Goal: Task Accomplishment & Management: Use online tool/utility

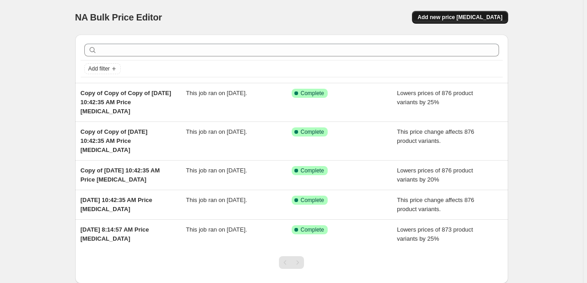
click at [474, 16] on span "Add new price [MEDICAL_DATA]" at bounding box center [459, 17] width 85 height 7
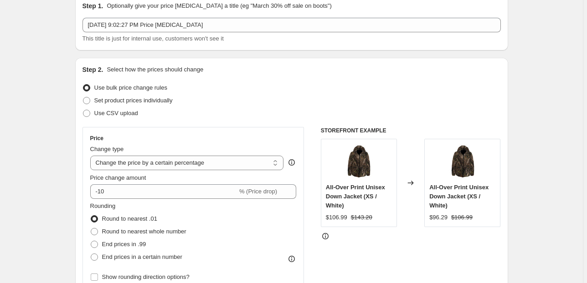
scroll to position [73, 0]
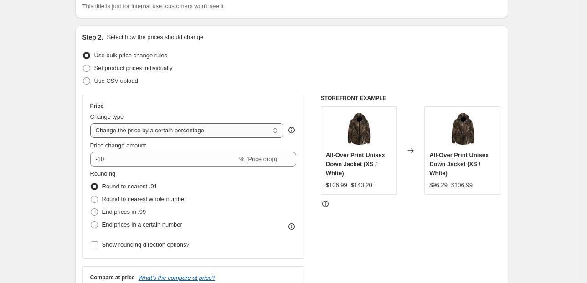
click at [262, 130] on select "Change the price to a certain amount Change the price by a certain amount Chang…" at bounding box center [187, 130] width 194 height 15
select select "ecap"
click at [92, 123] on select "Change the price to a certain amount Change the price by a certain amount Chang…" at bounding box center [187, 130] width 194 height 15
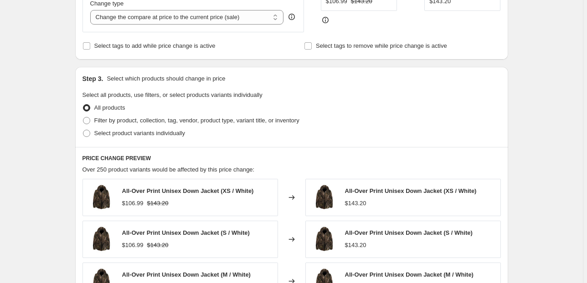
scroll to position [197, 0]
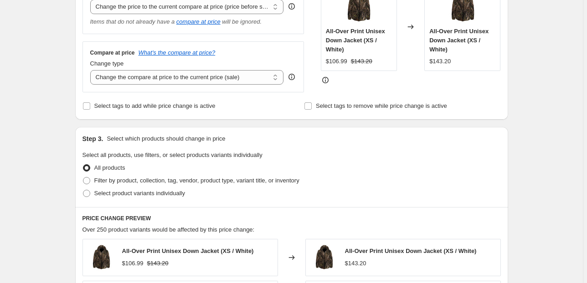
click at [523, 59] on div "Create new price [MEDICAL_DATA]. This page is ready Create new price [MEDICAL_D…" at bounding box center [291, 207] width 582 height 809
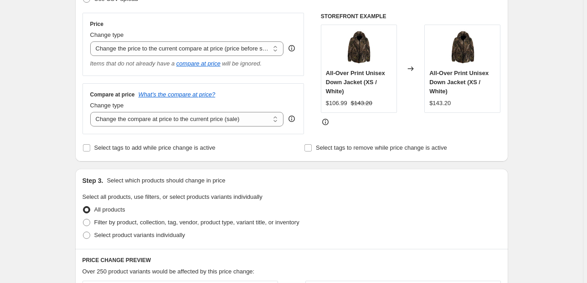
scroll to position [0, 0]
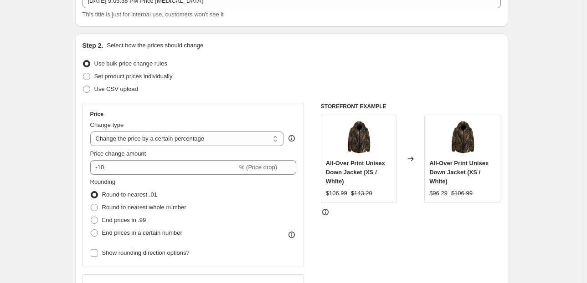
scroll to position [73, 0]
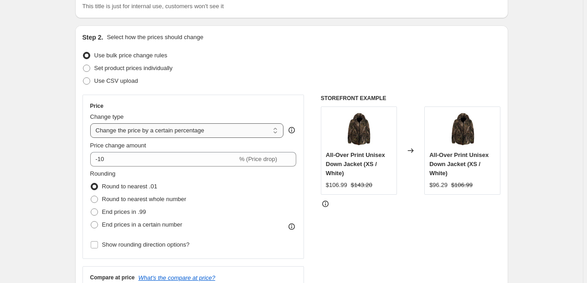
click at [219, 129] on select "Change the price to a certain amount Change the price by a certain amount Chang…" at bounding box center [187, 130] width 194 height 15
select select "ecap"
click at [92, 123] on select "Change the price to a certain amount Change the price by a certain amount Chang…" at bounding box center [187, 130] width 194 height 15
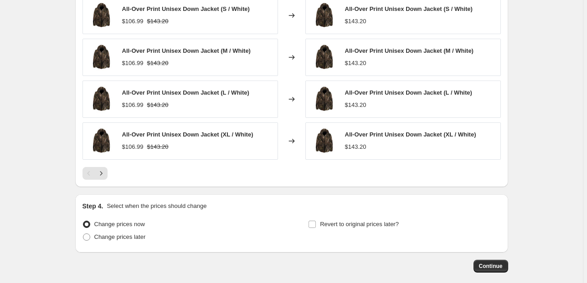
scroll to position [525, 0]
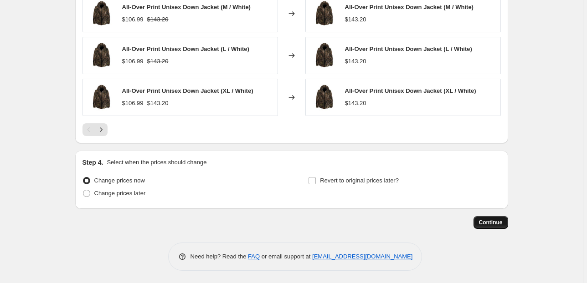
click at [490, 221] on span "Continue" at bounding box center [491, 222] width 24 height 7
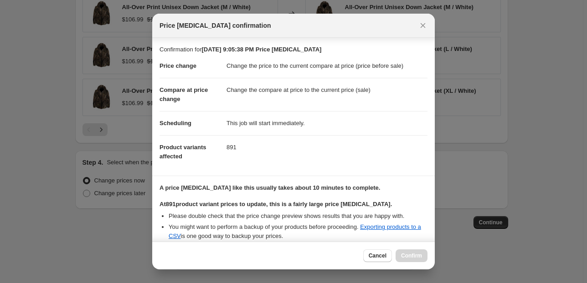
scroll to position [93, 0]
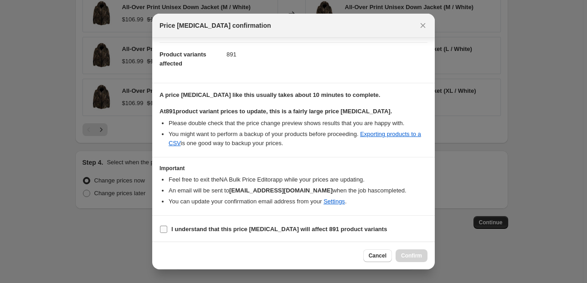
click at [163, 226] on input "I understand that this price change job will affect 891 product variants" at bounding box center [163, 229] width 7 height 7
checkbox input "true"
click at [412, 256] on span "Confirm" at bounding box center [411, 255] width 21 height 7
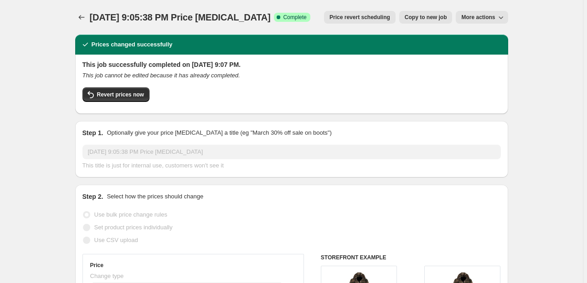
click at [495, 15] on span "More actions" at bounding box center [478, 17] width 34 height 7
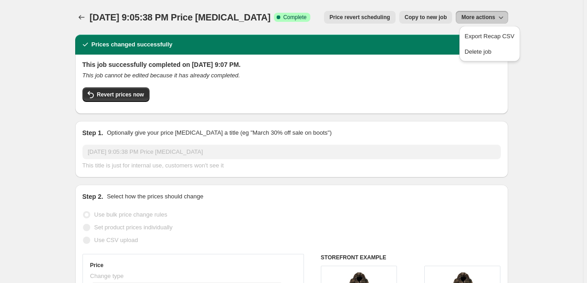
click at [427, 17] on span "Copy to new job" at bounding box center [425, 17] width 42 height 7
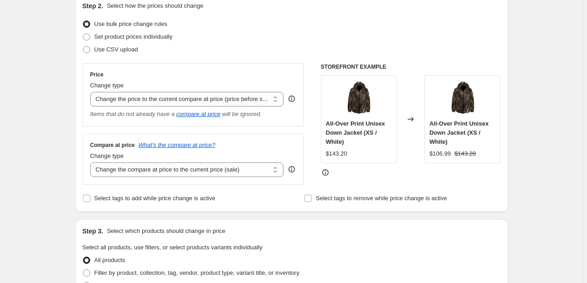
scroll to position [109, 0]
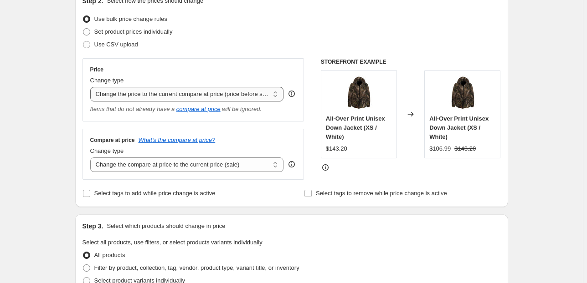
click at [189, 95] on select "Change the price to a certain amount Change the price by a certain amount Chang…" at bounding box center [187, 94] width 194 height 15
select select "percentage"
click at [92, 87] on select "Change the price to a certain amount Change the price by a certain amount Chang…" at bounding box center [187, 94] width 194 height 15
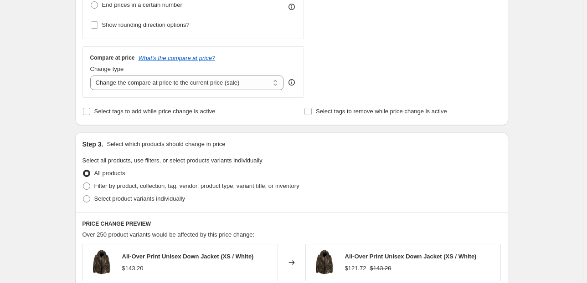
scroll to position [219, 0]
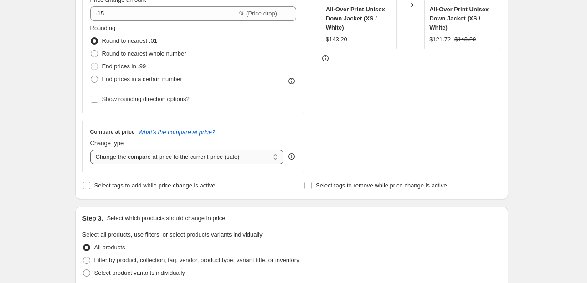
click at [164, 158] on select "Change the compare at price to the current price (sale) Change the compare at p…" at bounding box center [187, 157] width 194 height 15
select select "percentage"
click at [92, 150] on select "Change the compare at price to the current price (sale) Change the compare at p…" at bounding box center [187, 157] width 194 height 15
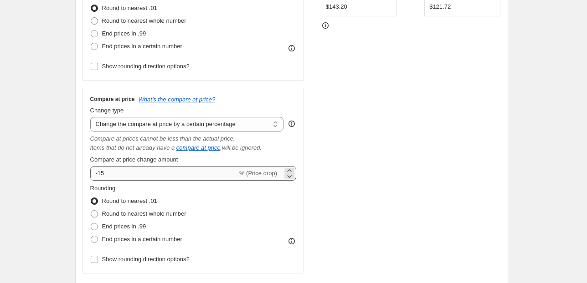
scroll to position [291, 0]
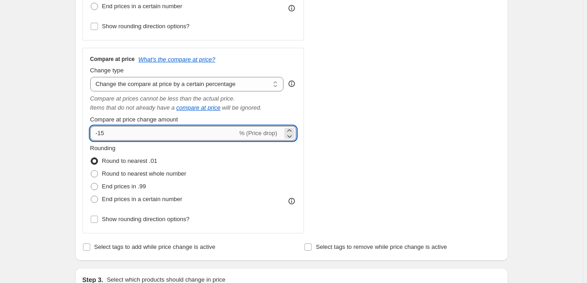
click at [121, 137] on input "-15" at bounding box center [163, 133] width 147 height 15
click at [293, 131] on icon at bounding box center [289, 130] width 9 height 9
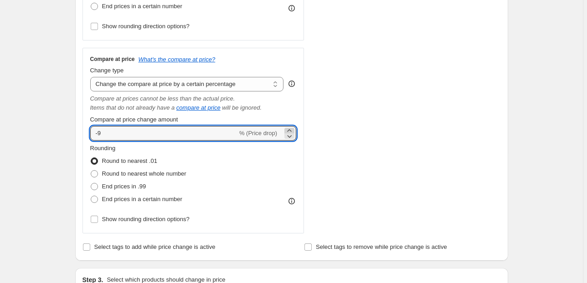
click at [293, 131] on icon at bounding box center [289, 130] width 9 height 9
click at [293, 136] on icon at bounding box center [289, 136] width 9 height 9
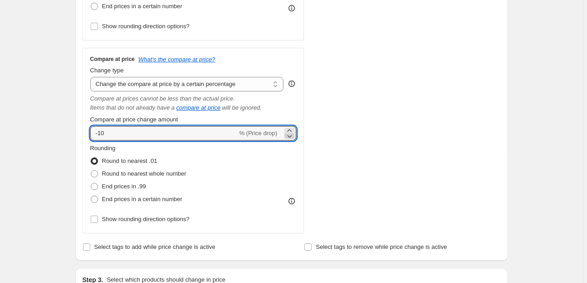
click at [293, 136] on icon at bounding box center [289, 136] width 9 height 9
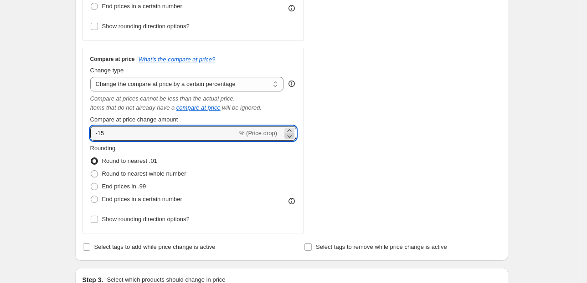
click at [293, 136] on icon at bounding box center [289, 136] width 9 height 9
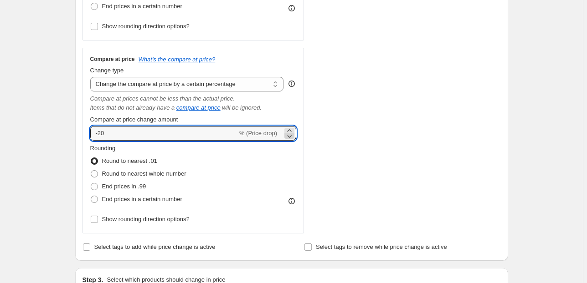
click at [293, 136] on icon at bounding box center [289, 136] width 9 height 9
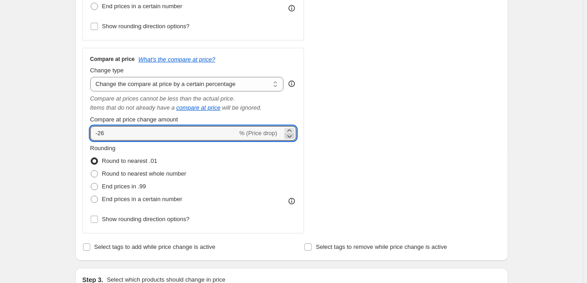
click at [293, 136] on icon at bounding box center [289, 136] width 9 height 9
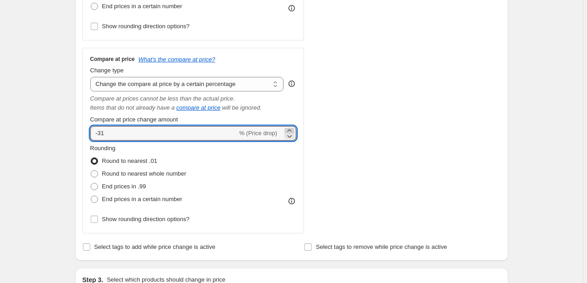
click at [291, 129] on icon at bounding box center [289, 130] width 9 height 9
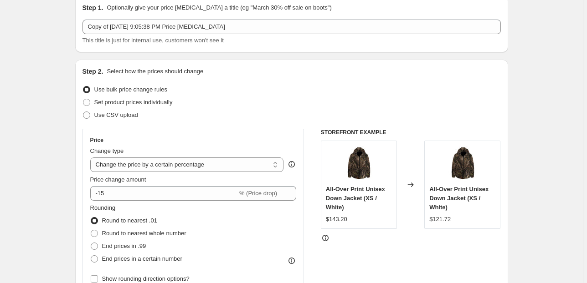
scroll to position [36, 0]
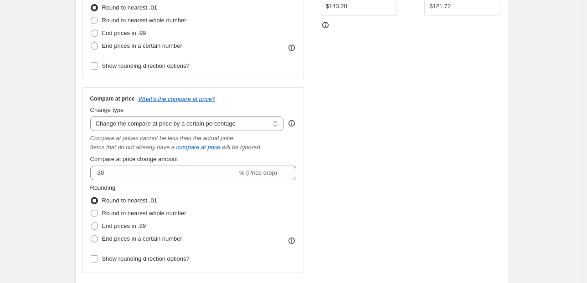
scroll to position [255, 0]
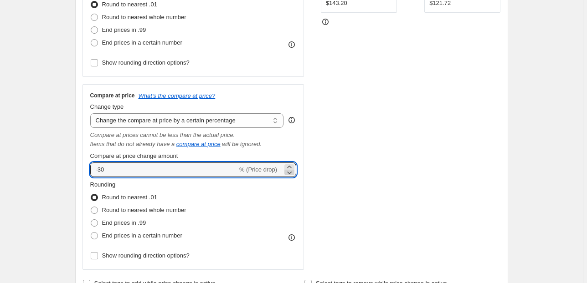
click at [291, 172] on icon at bounding box center [289, 172] width 9 height 9
click at [293, 165] on icon at bounding box center [289, 167] width 9 height 9
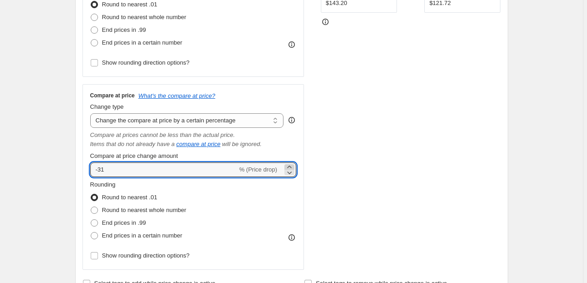
click at [293, 165] on icon at bounding box center [289, 167] width 9 height 9
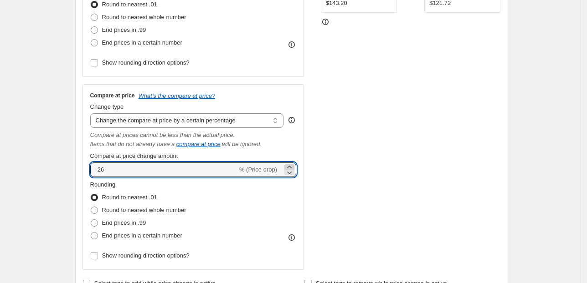
click at [293, 165] on icon at bounding box center [289, 167] width 9 height 9
type input "-25"
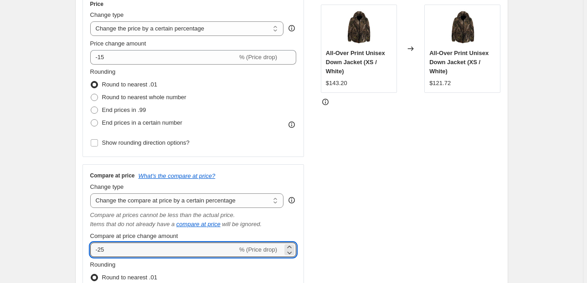
scroll to position [146, 0]
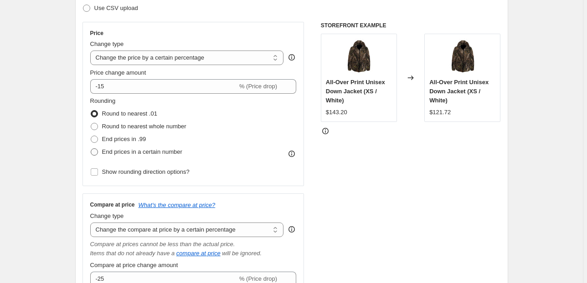
click at [97, 151] on span at bounding box center [94, 151] width 7 height 7
click at [91, 149] on input "End prices in a certain number" at bounding box center [91, 148] width 0 height 0
radio input "true"
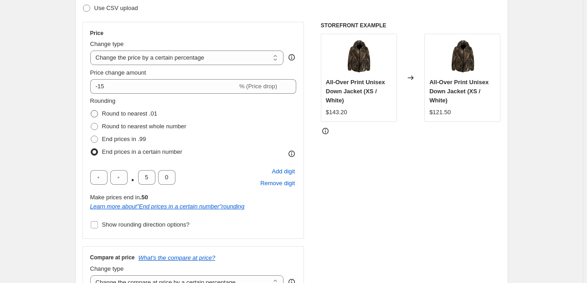
click at [95, 112] on span at bounding box center [94, 113] width 7 height 7
click at [91, 111] on input "Round to nearest .01" at bounding box center [91, 110] width 0 height 0
radio input "true"
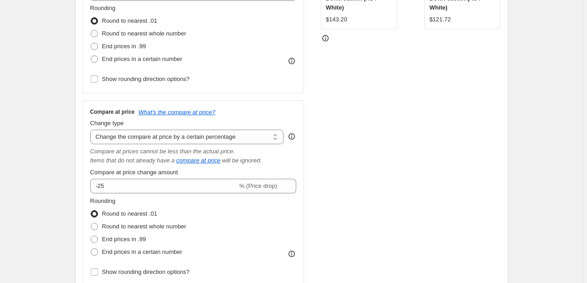
scroll to position [255, 0]
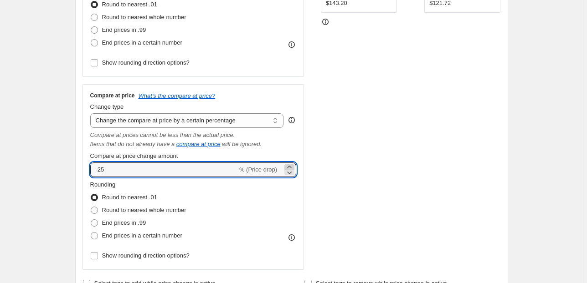
click at [291, 166] on icon at bounding box center [289, 167] width 9 height 9
click at [289, 175] on icon at bounding box center [289, 172] width 9 height 9
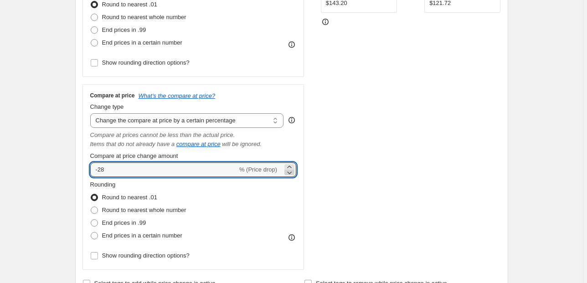
click at [289, 175] on icon at bounding box center [289, 172] width 9 height 9
type input "-30"
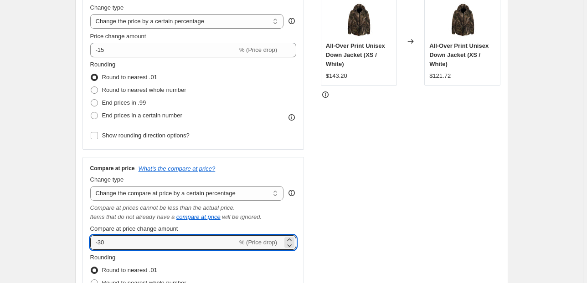
scroll to position [182, 0]
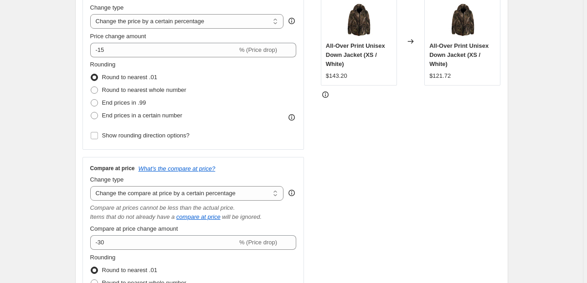
click at [459, 95] on div at bounding box center [411, 94] width 180 height 9
click at [97, 89] on span at bounding box center [94, 90] width 7 height 7
click at [91, 87] on input "Round to nearest whole number" at bounding box center [91, 87] width 0 height 0
radio input "true"
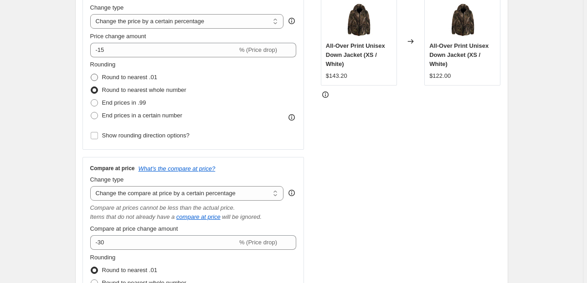
click at [97, 78] on span at bounding box center [94, 77] width 7 height 7
click at [91, 74] on input "Round to nearest .01" at bounding box center [91, 74] width 0 height 0
radio input "true"
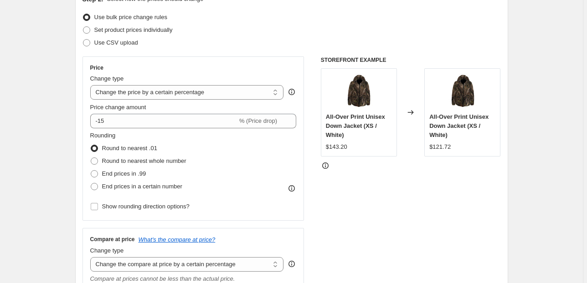
scroll to position [109, 0]
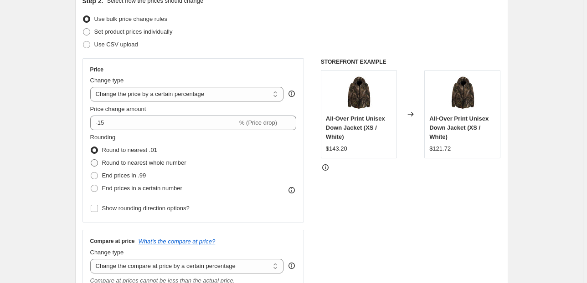
click at [97, 161] on span at bounding box center [94, 162] width 7 height 7
click at [91, 160] on input "Round to nearest whole number" at bounding box center [91, 159] width 0 height 0
radio input "true"
click at [97, 149] on span at bounding box center [94, 150] width 7 height 7
click at [91, 147] on input "Round to nearest .01" at bounding box center [91, 147] width 0 height 0
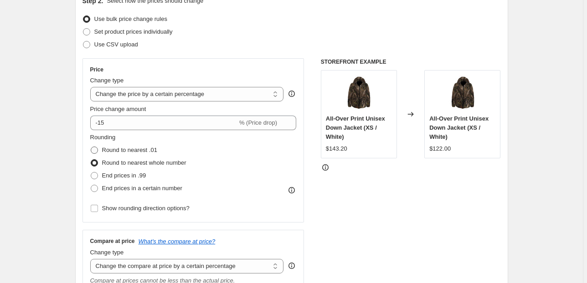
radio input "true"
click at [97, 188] on span at bounding box center [94, 188] width 7 height 7
click at [91, 185] on input "End prices in a certain number" at bounding box center [91, 185] width 0 height 0
radio input "true"
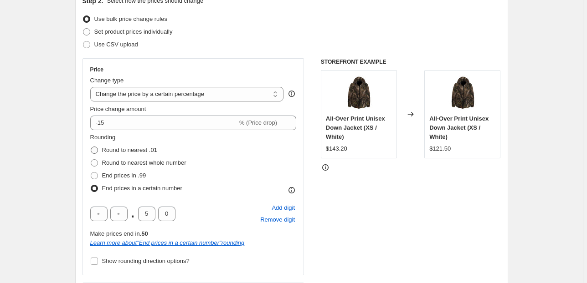
click at [96, 149] on span at bounding box center [94, 150] width 7 height 7
click at [91, 147] on input "Round to nearest .01" at bounding box center [91, 147] width 0 height 0
radio input "true"
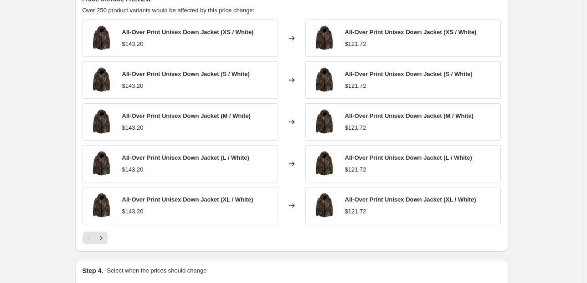
scroll to position [760, 0]
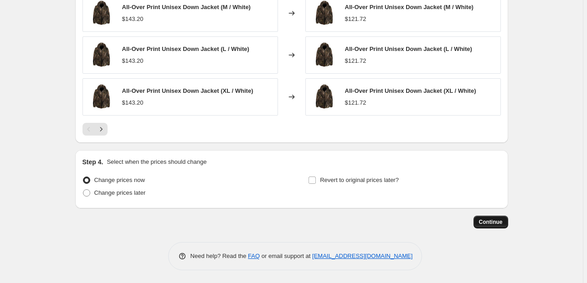
click at [497, 220] on span "Continue" at bounding box center [491, 222] width 24 height 7
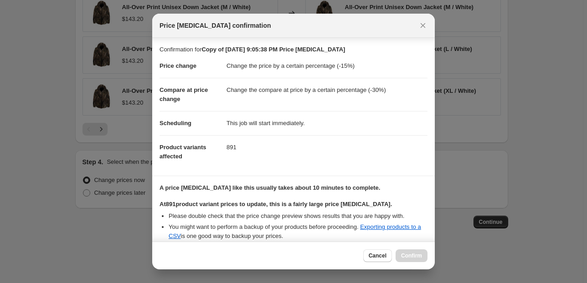
scroll to position [93, 0]
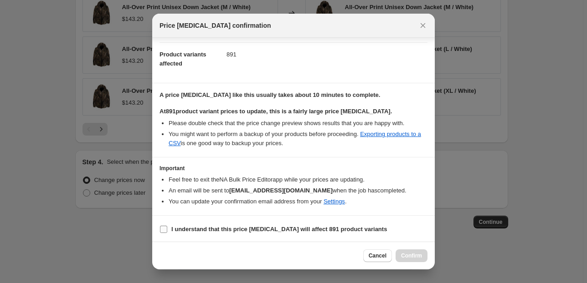
click at [162, 230] on input "I understand that this price change job will affect 891 product variants" at bounding box center [163, 229] width 7 height 7
checkbox input "true"
click at [406, 253] on span "Confirm" at bounding box center [411, 255] width 21 height 7
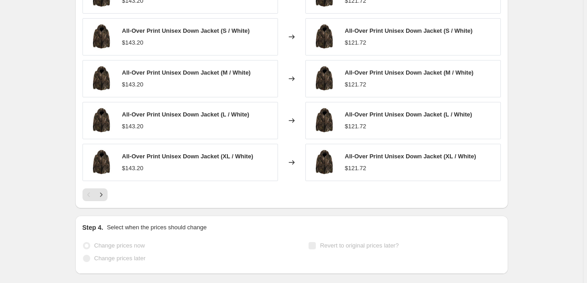
scroll to position [784, 0]
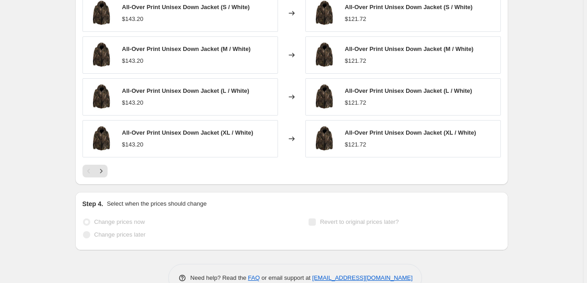
select select "percentage"
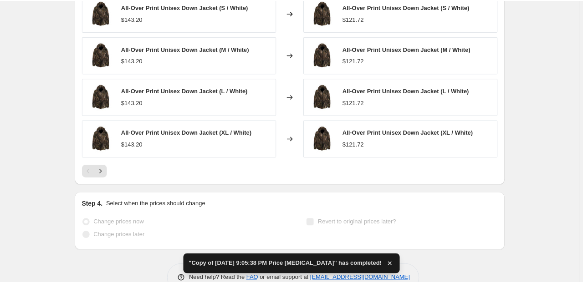
scroll to position [0, 0]
